Goal: Find specific page/section

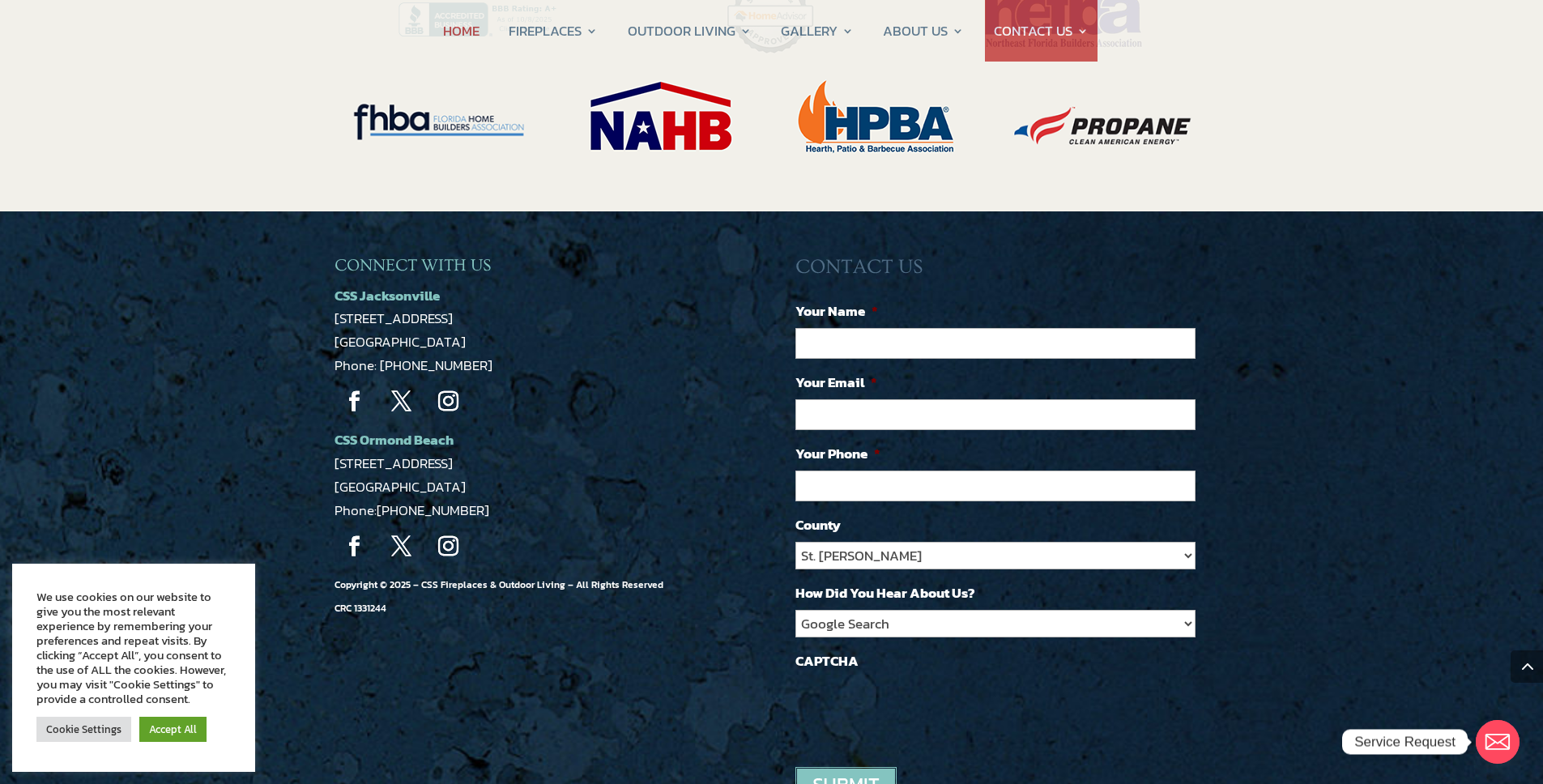
scroll to position [3523, 0]
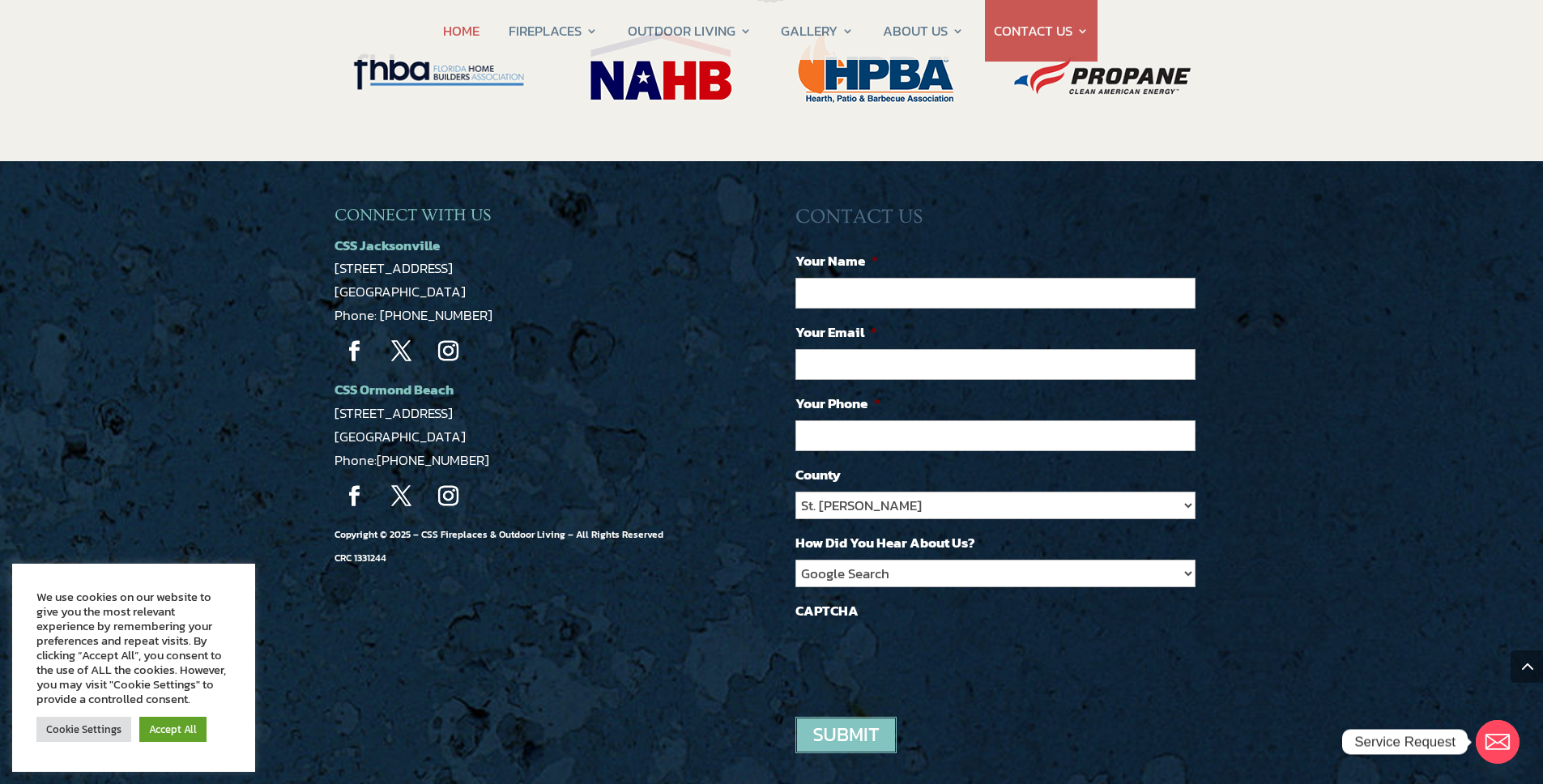
click at [323, 575] on div "CONNECT WITH US CSS Jacksonville [STREET_ADDRESS] Phone: [PHONE_NUMBER] Follow …" at bounding box center [771, 496] width 1543 height 670
click at [180, 734] on link "Accept All" at bounding box center [172, 729] width 67 height 25
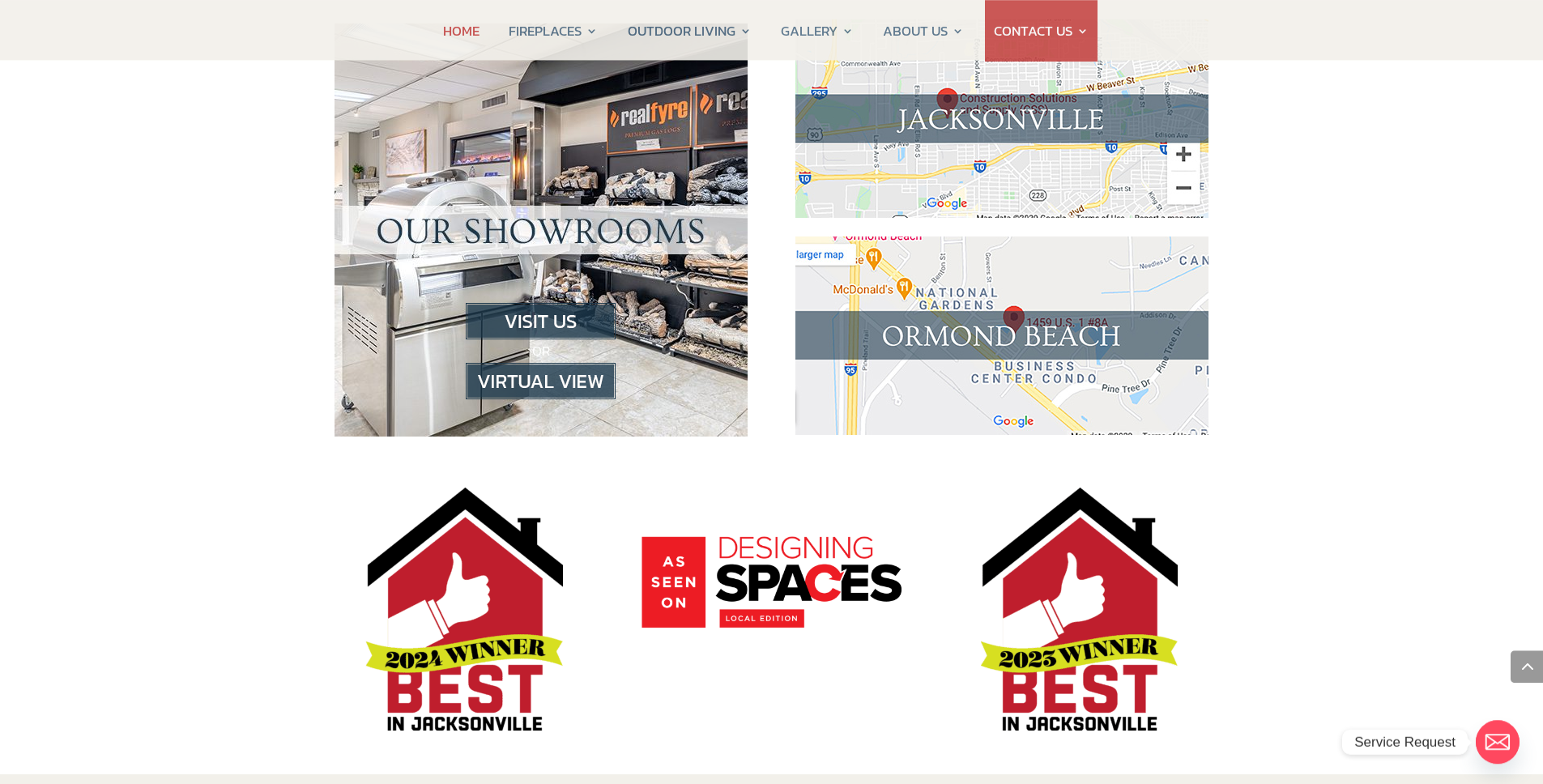
scroll to position [0, 0]
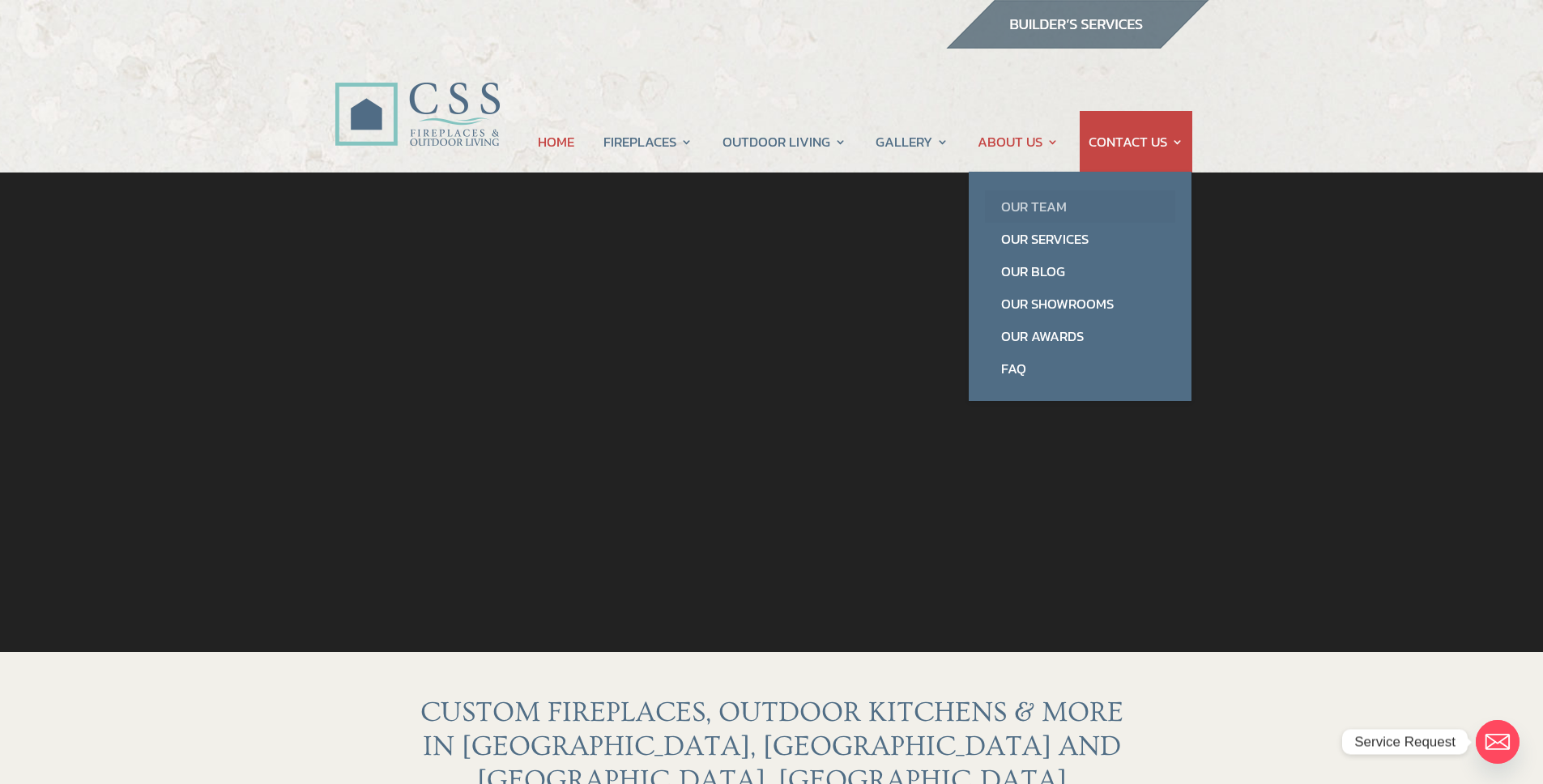
click at [1037, 205] on link "Our Team" at bounding box center [1080, 206] width 191 height 32
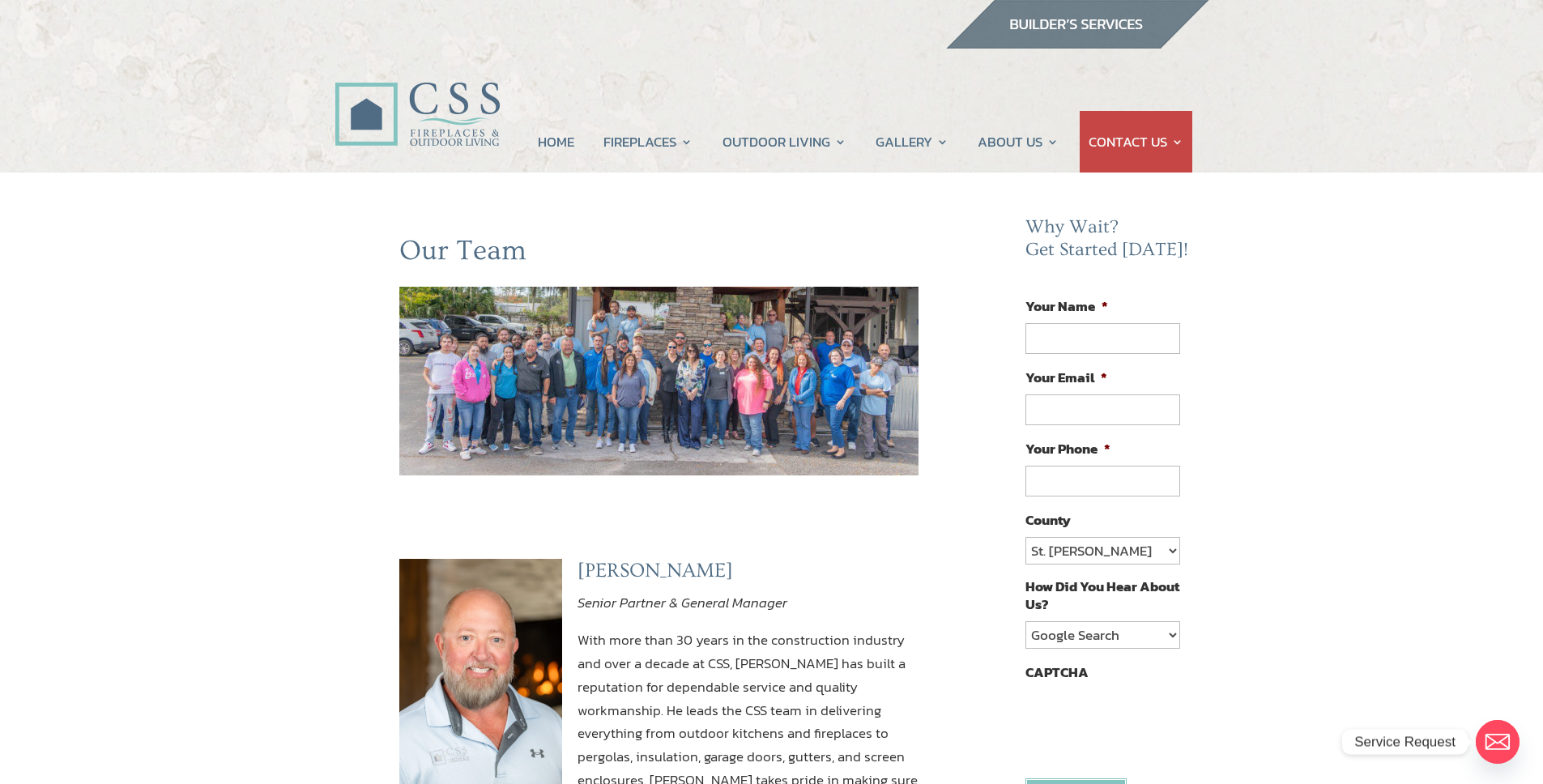
click at [371, 84] on img at bounding box center [417, 96] width 165 height 117
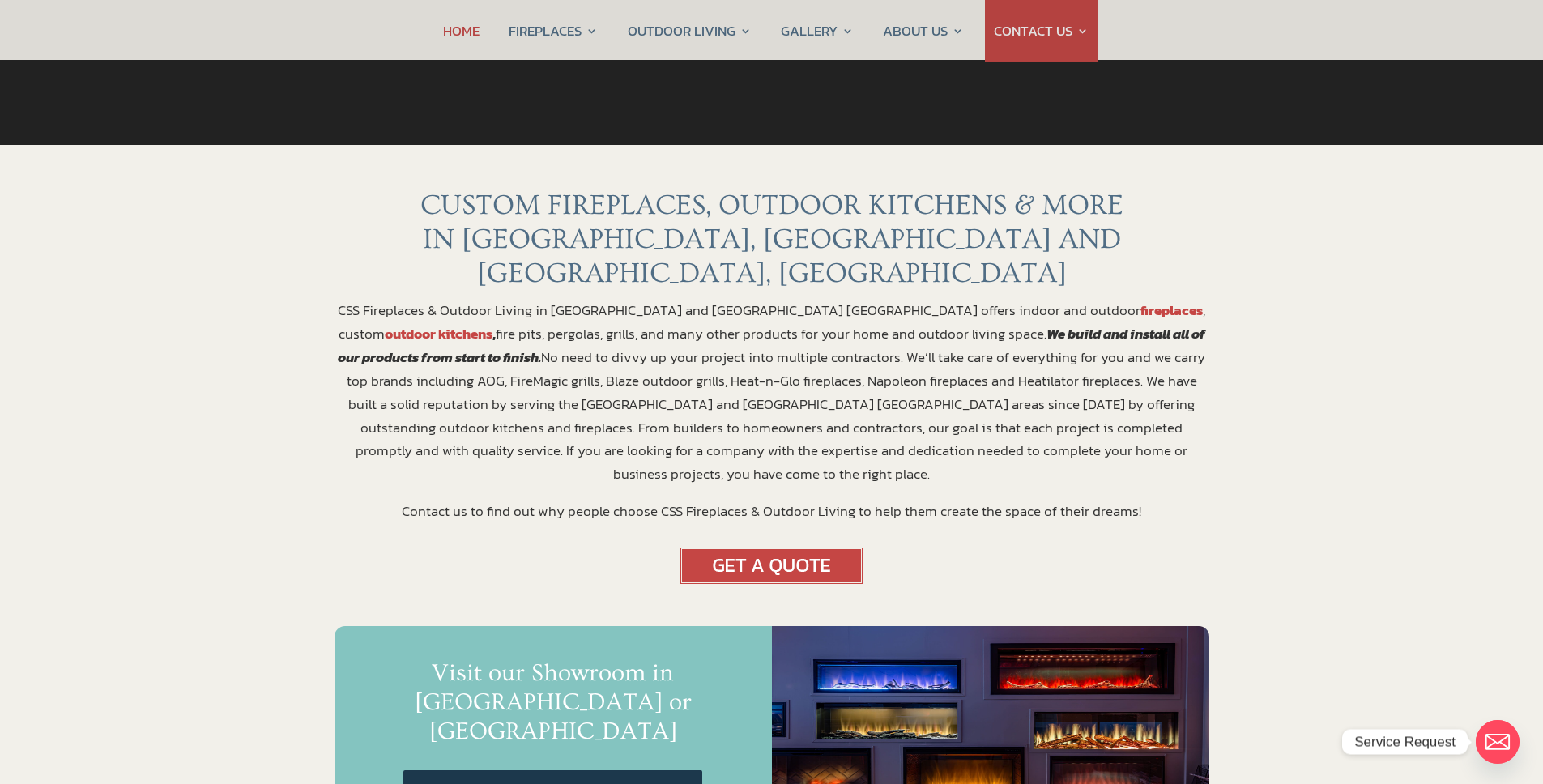
scroll to position [426, 0]
